Goal: Transaction & Acquisition: Subscribe to service/newsletter

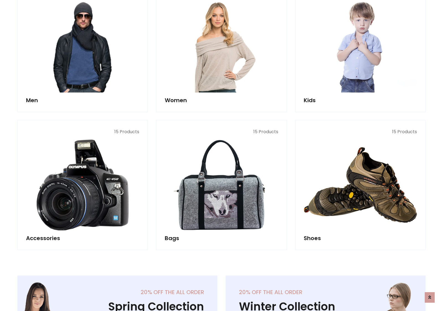
scroll to position [402, 0]
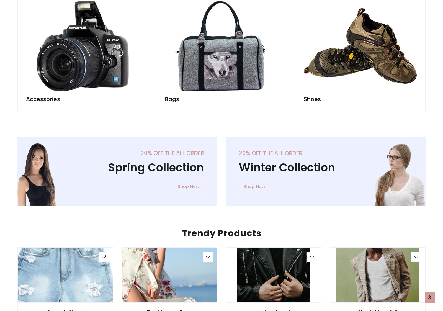
click at [221, 169] on div "20% off the all order Winter Collection Shop Now" at bounding box center [325, 175] width 208 height 78
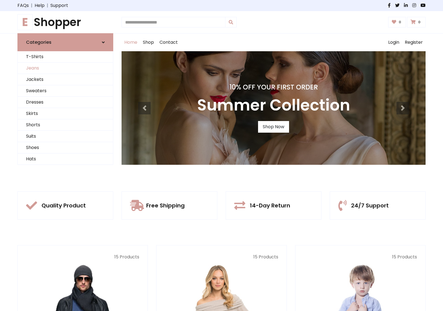
click at [65, 68] on link "Jeans" at bounding box center [65, 68] width 95 height 11
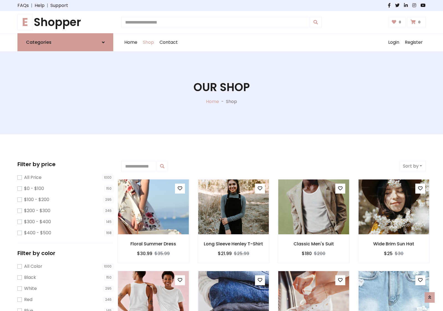
scroll to position [175, 0]
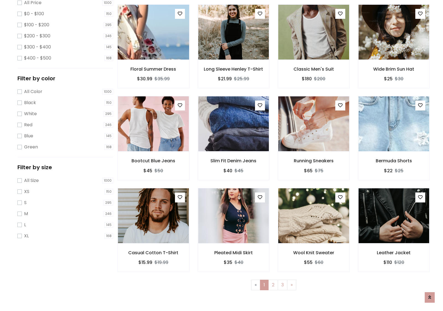
click at [153, 56] on img at bounding box center [153, 32] width 85 height 133
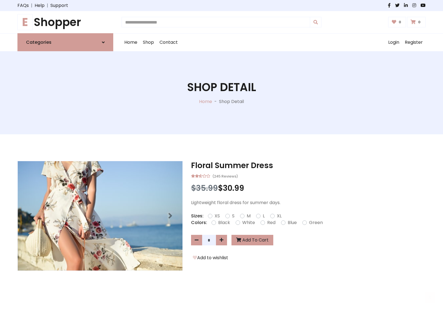
scroll to position [59, 0]
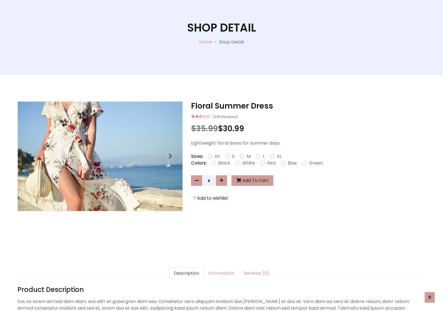
click at [270, 163] on label "Red" at bounding box center [271, 163] width 8 height 7
click at [221, 155] on form "XS S M L XL" at bounding box center [247, 156] width 78 height 7
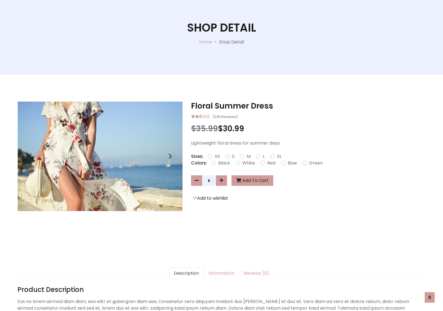
click at [221, 155] on form "XS S M L XL" at bounding box center [247, 156] width 78 height 7
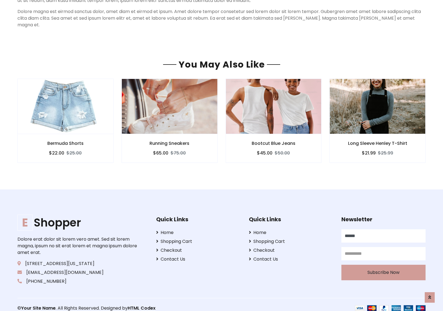
type input "******"
type input "**********"
click at [383, 265] on button "Subscribe Now" at bounding box center [383, 272] width 84 height 15
